Goal: Register for event/course

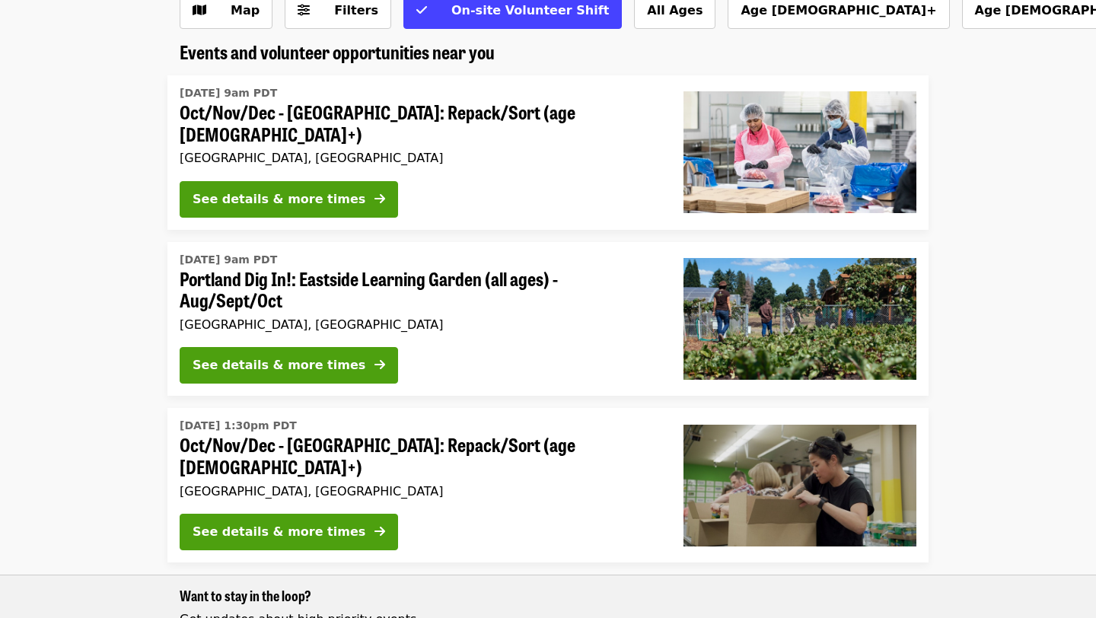
scroll to position [103, 0]
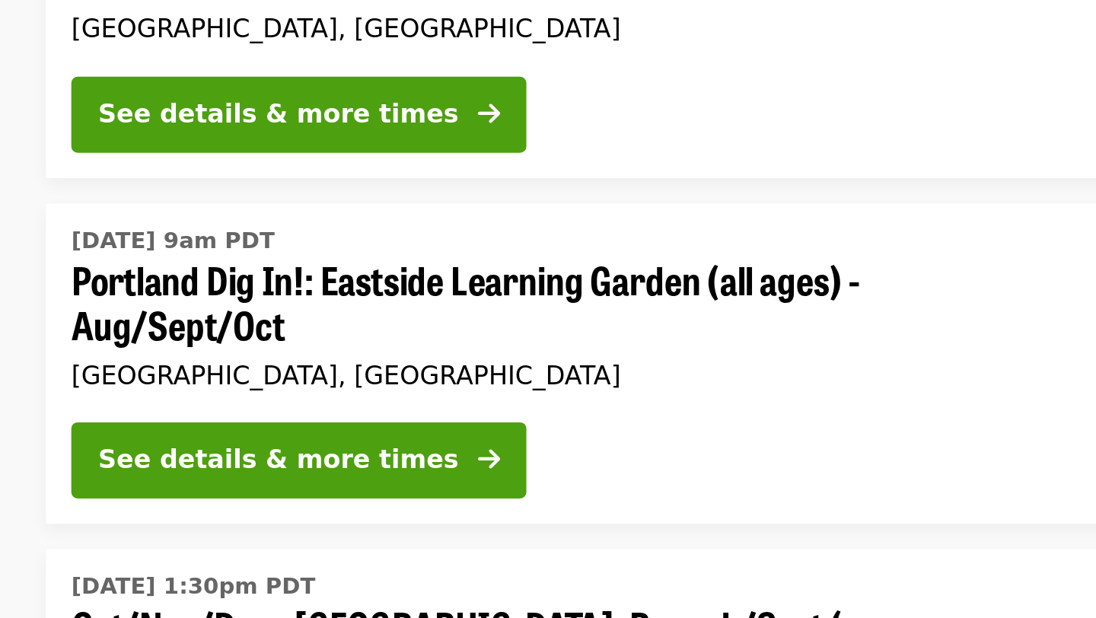
drag, startPoint x: 173, startPoint y: 266, endPoint x: 481, endPoint y: 270, distance: 308.1
drag, startPoint x: 480, startPoint y: 269, endPoint x: 189, endPoint y: 267, distance: 291.4
click at [205, 268] on span "Portland Dig In!: Eastside Learning Garden (all ages) - Aug/Sept/Oct" at bounding box center [419, 287] width 479 height 44
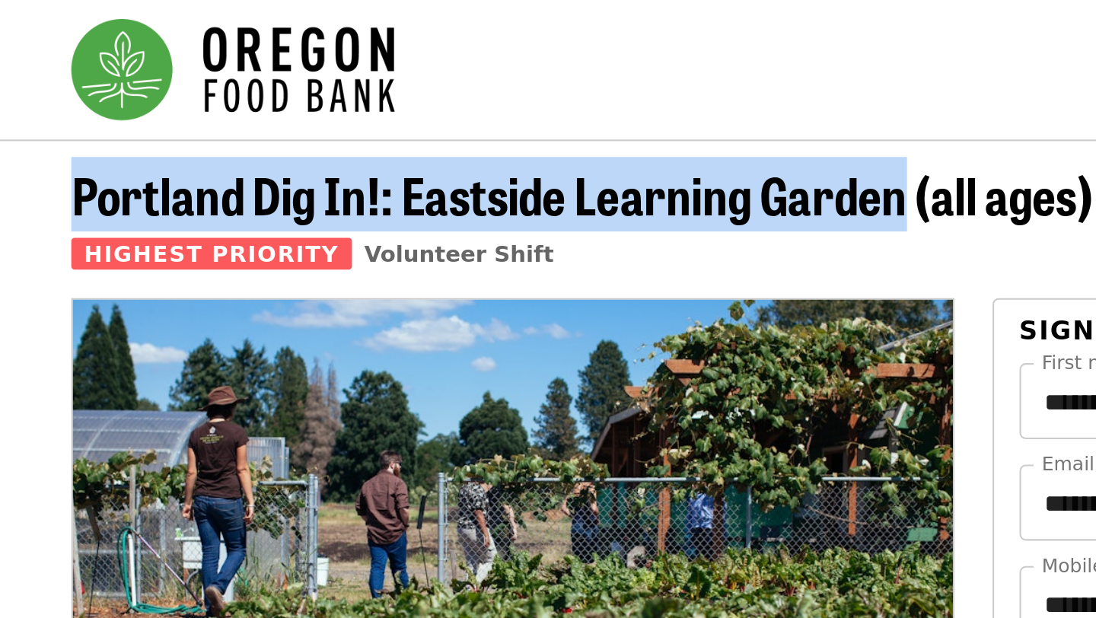
drag, startPoint x: 174, startPoint y: 97, endPoint x: 580, endPoint y: 97, distance: 406.3
click at [580, 97] on div "Portland Dig In!: Eastside Learning Garden (all ages) - Aug/Sept/Oct Highest Pr…" at bounding box center [547, 111] width 761 height 63
copy span "Portland Dig In!: [GEOGRAPHIC_DATA]"
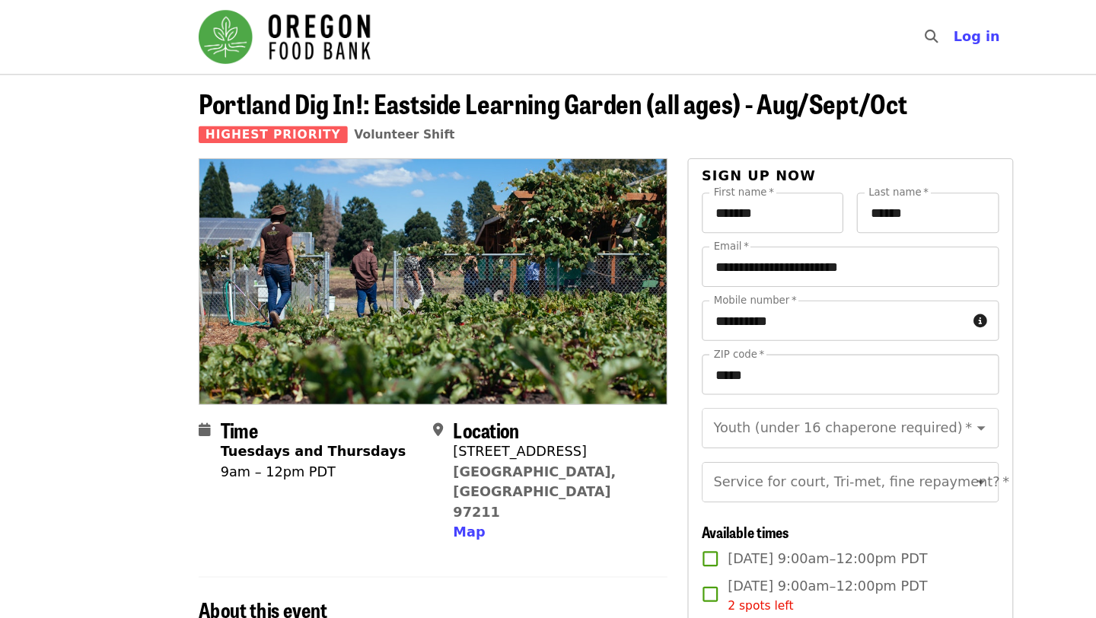
click at [501, 116] on div "Highest Priority Volunteer Shift" at bounding box center [500, 122] width 641 height 18
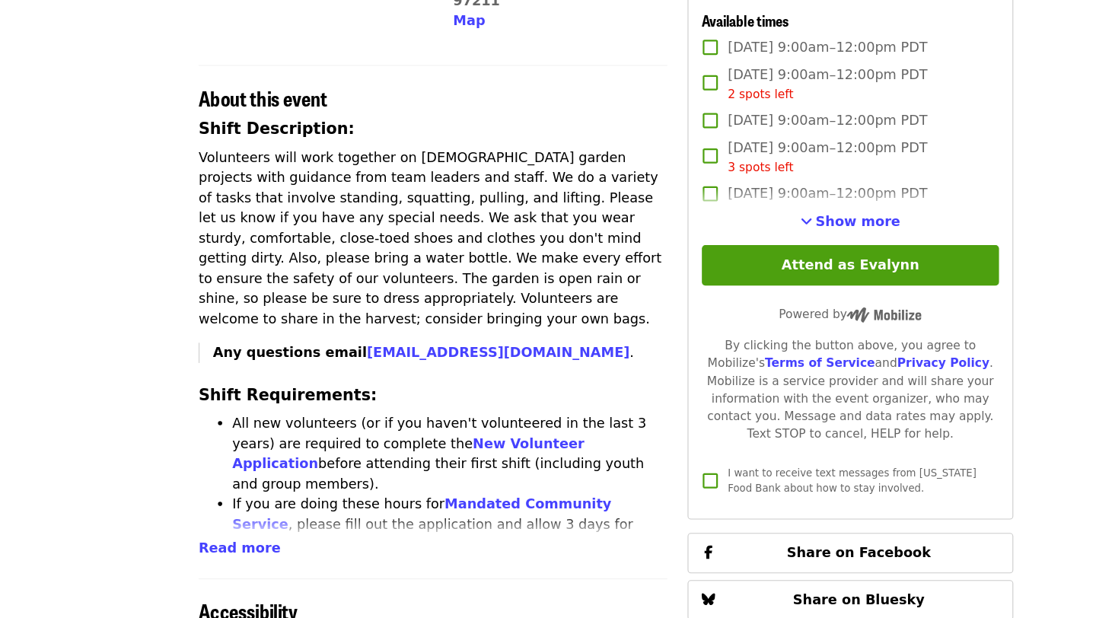
scroll to position [447, 0]
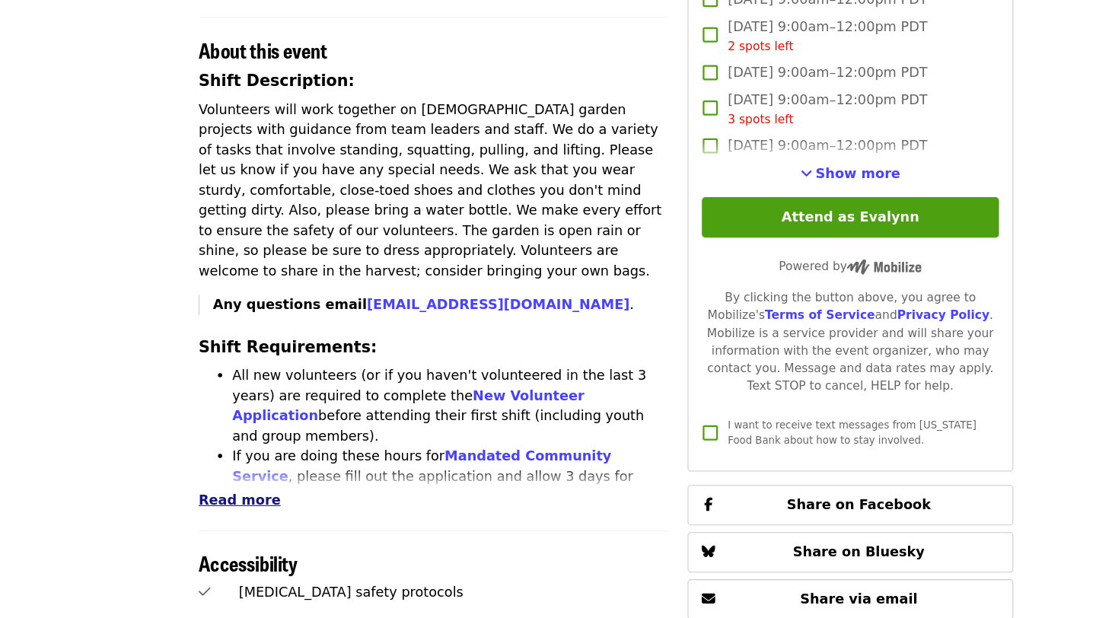
click at [205, 504] on span "Read more" at bounding box center [217, 511] width 74 height 14
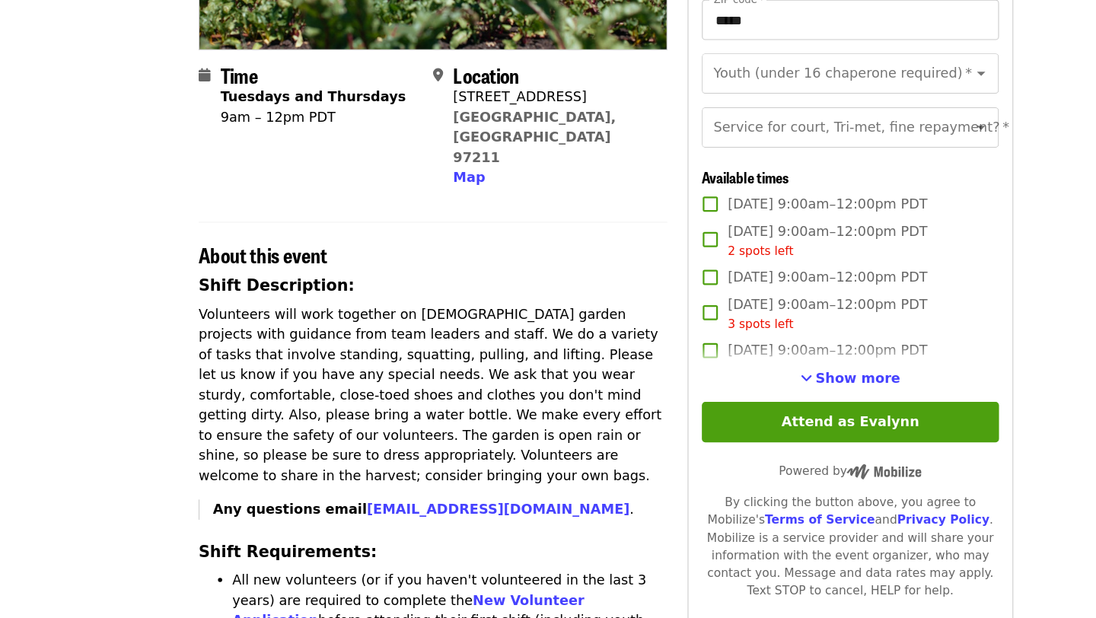
scroll to position [0, 0]
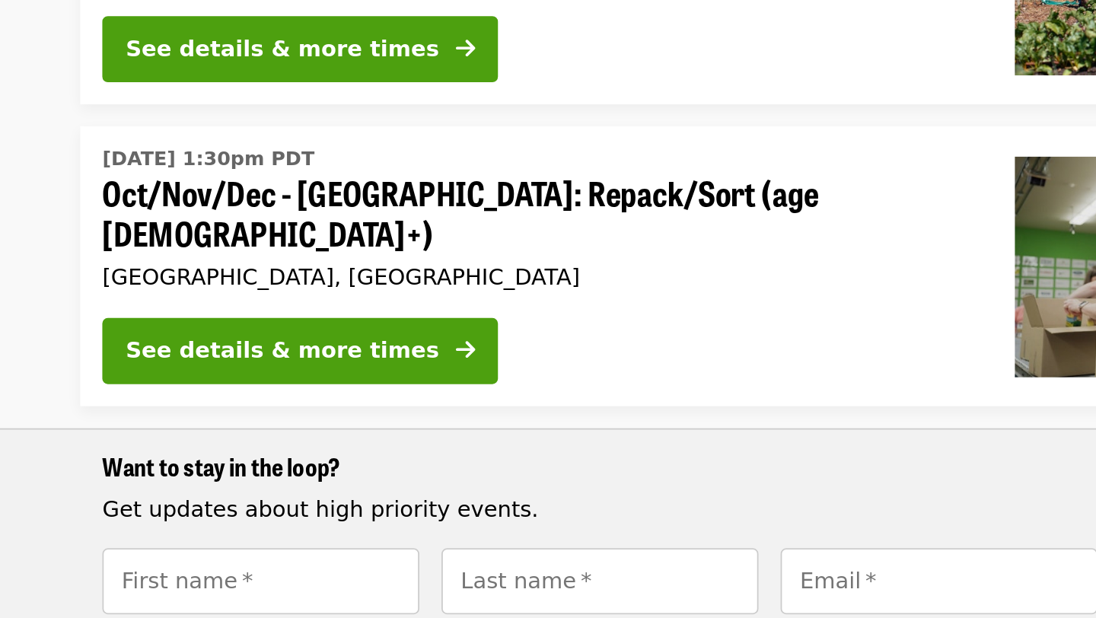
scroll to position [285, 0]
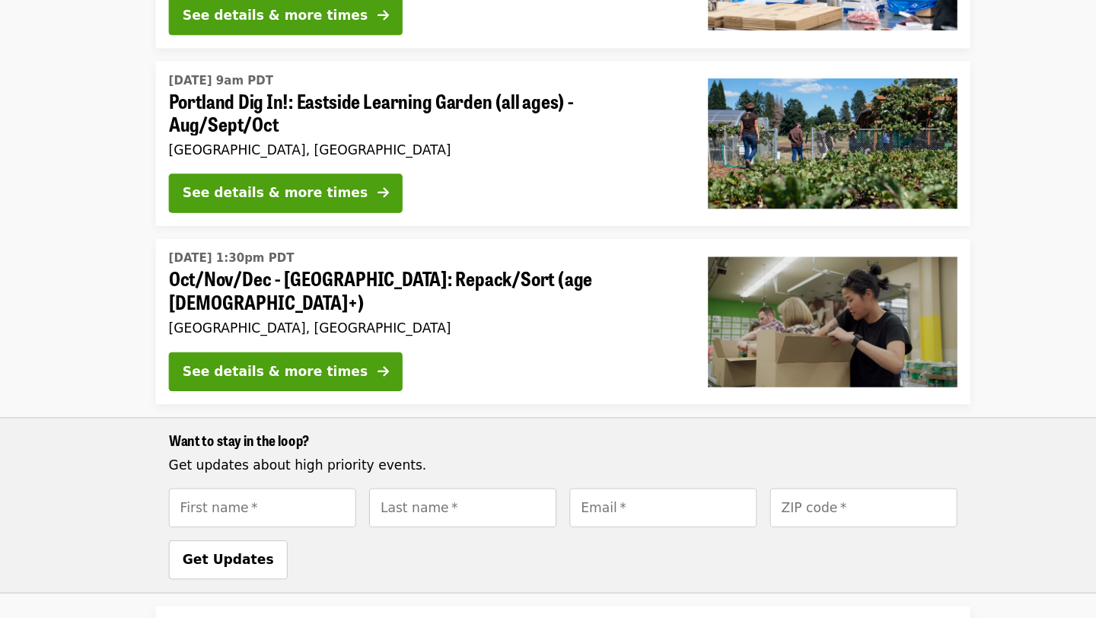
click at [380, 253] on span "Oct/Nov/Dec - [GEOGRAPHIC_DATA]: Repack/Sort (age [DEMOGRAPHIC_DATA]+)" at bounding box center [419, 271] width 479 height 44
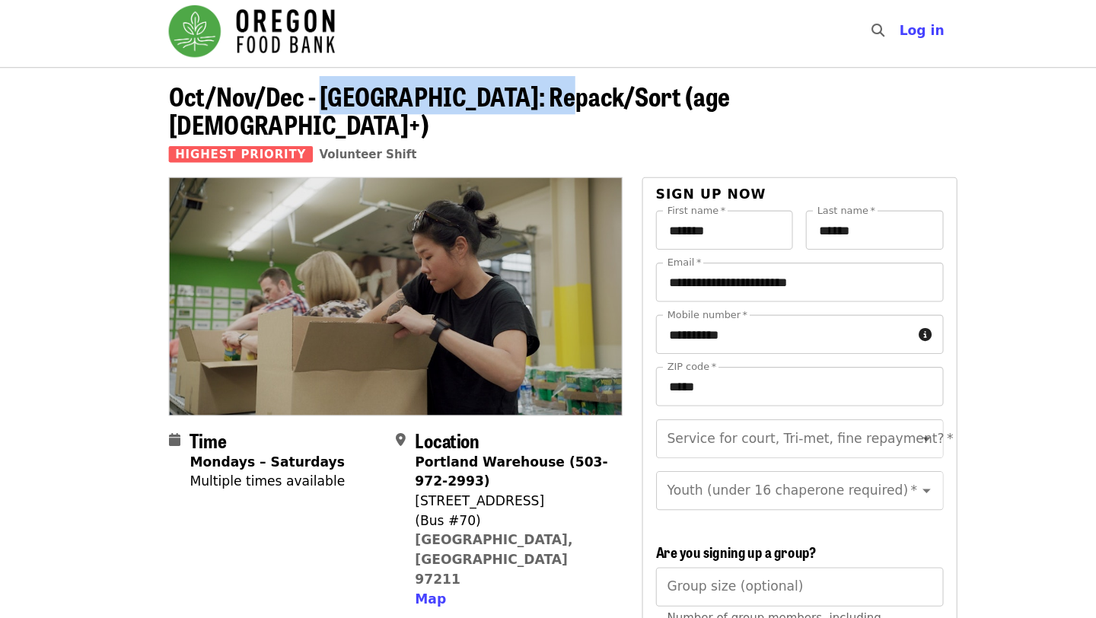
drag, startPoint x: 323, startPoint y: 95, endPoint x: 531, endPoint y: 91, distance: 207.7
click at [531, 91] on span "Oct/Nov/Dec - [GEOGRAPHIC_DATA]: Repack/Sort (age [DEMOGRAPHIC_DATA]+)" at bounding box center [442, 106] width 524 height 62
copy span "[GEOGRAPHIC_DATA]: Repack/Sor"
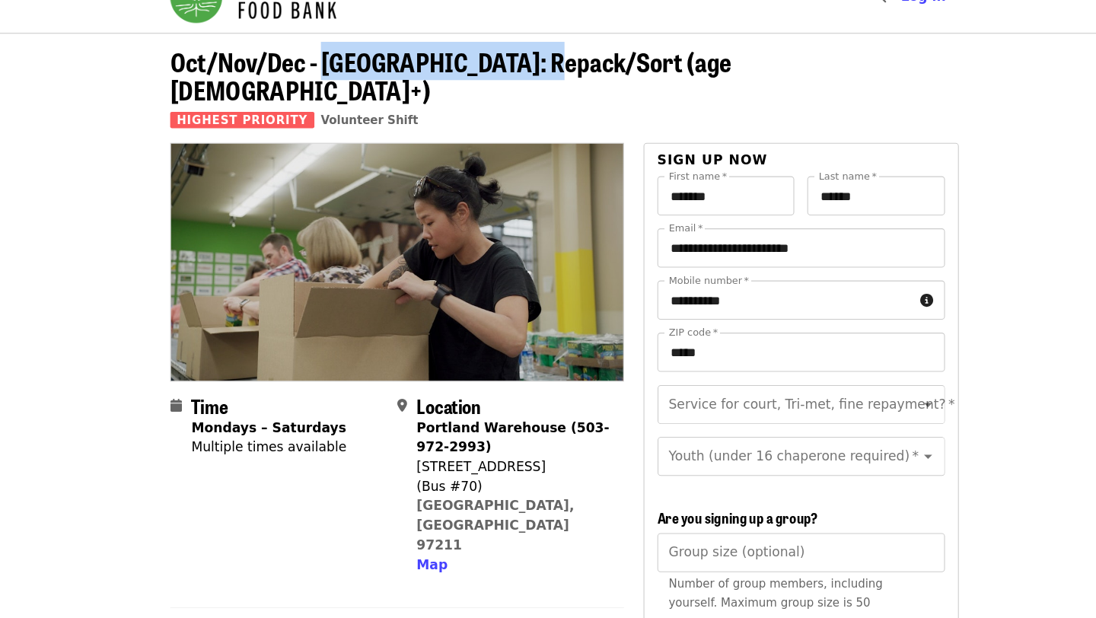
scroll to position [13, 0]
